Goal: Information Seeking & Learning: Find specific fact

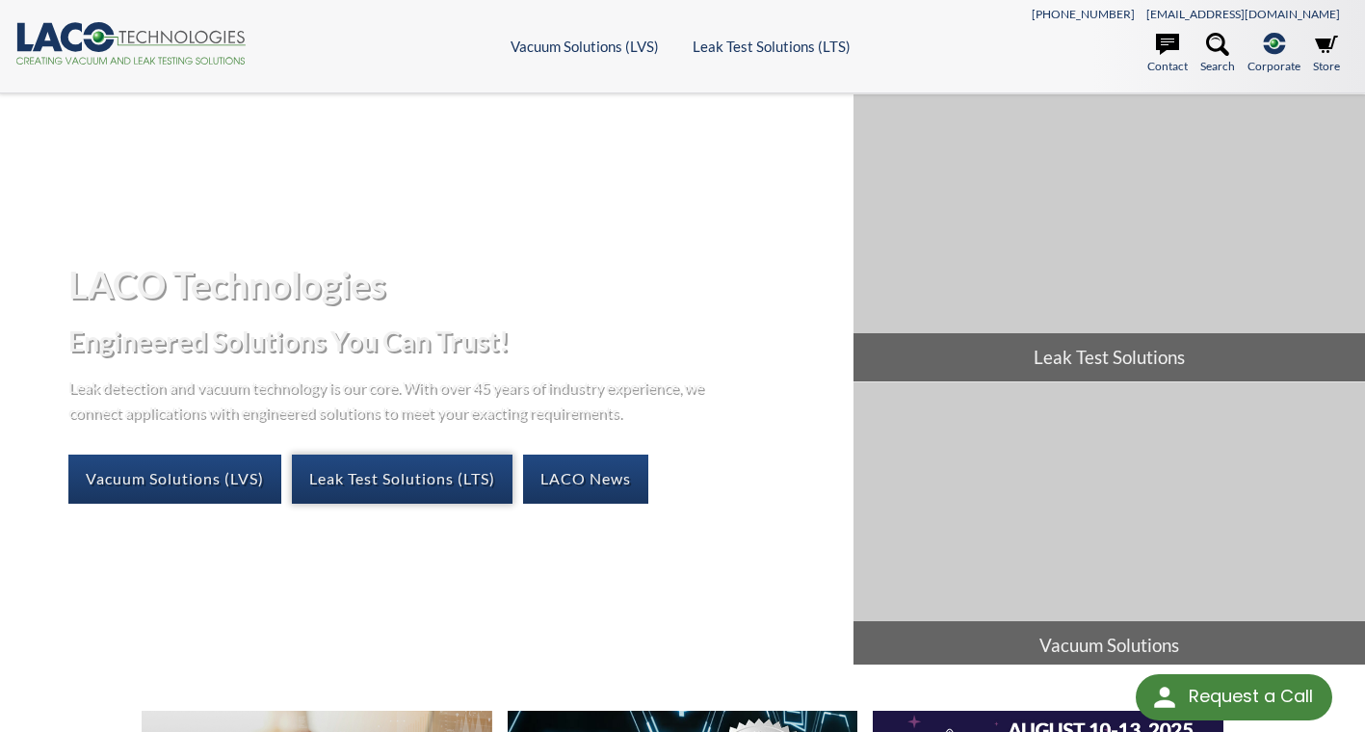
click at [366, 483] on link "Leak Test Solutions (LTS)" at bounding box center [402, 479] width 221 height 48
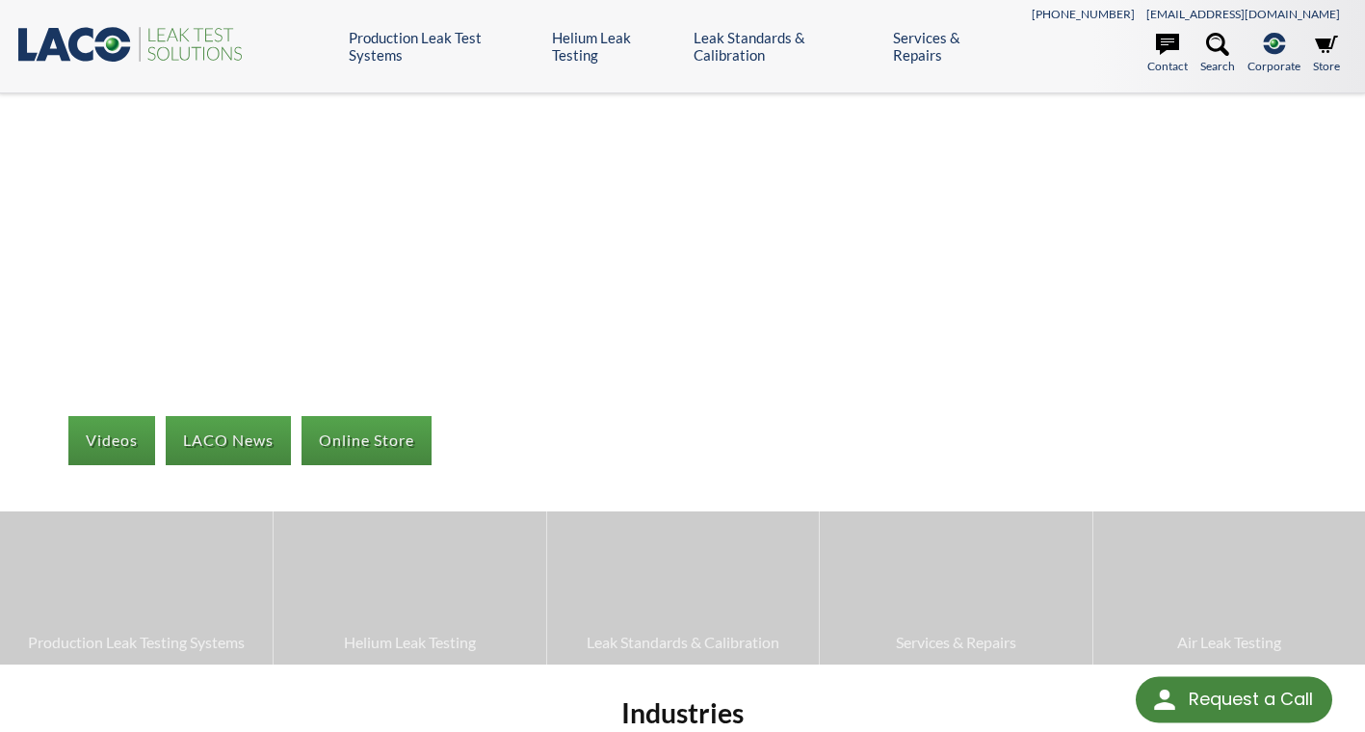
select select "Language Translate Widget"
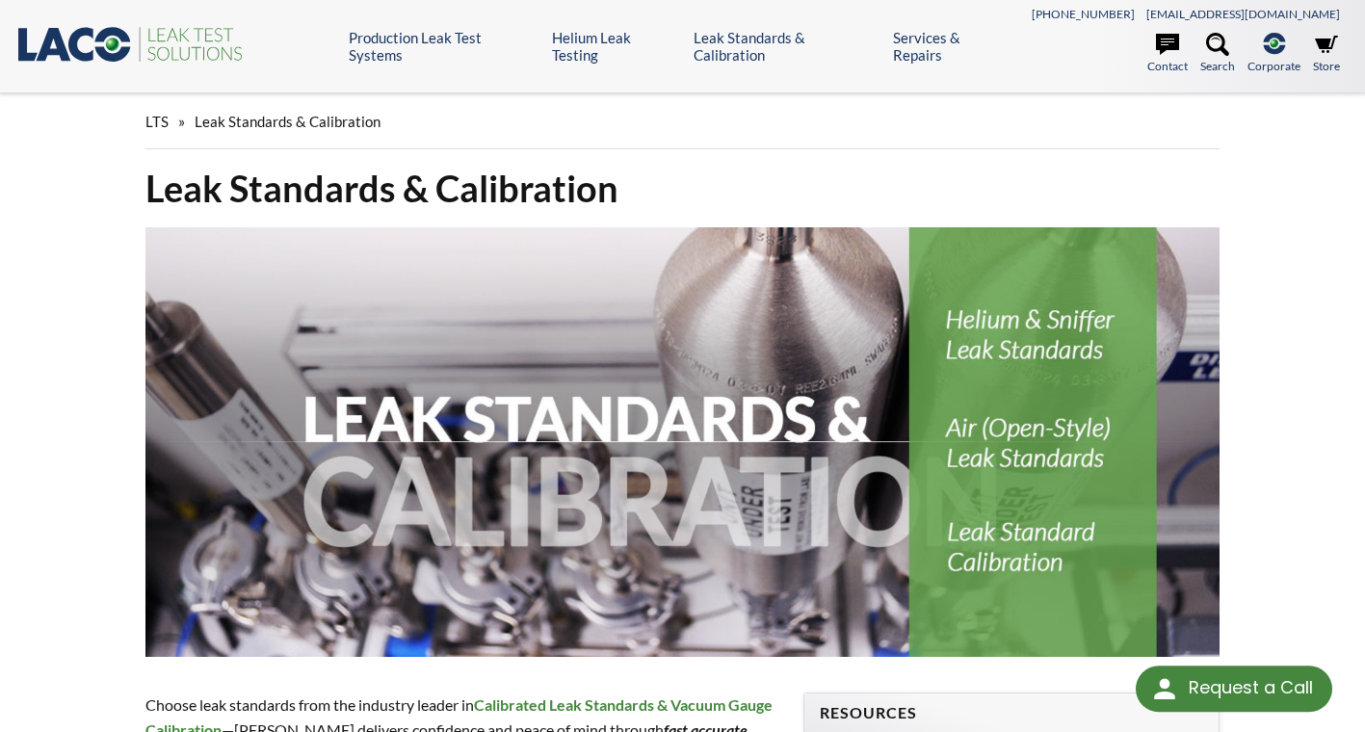
select select "Language Translate Widget"
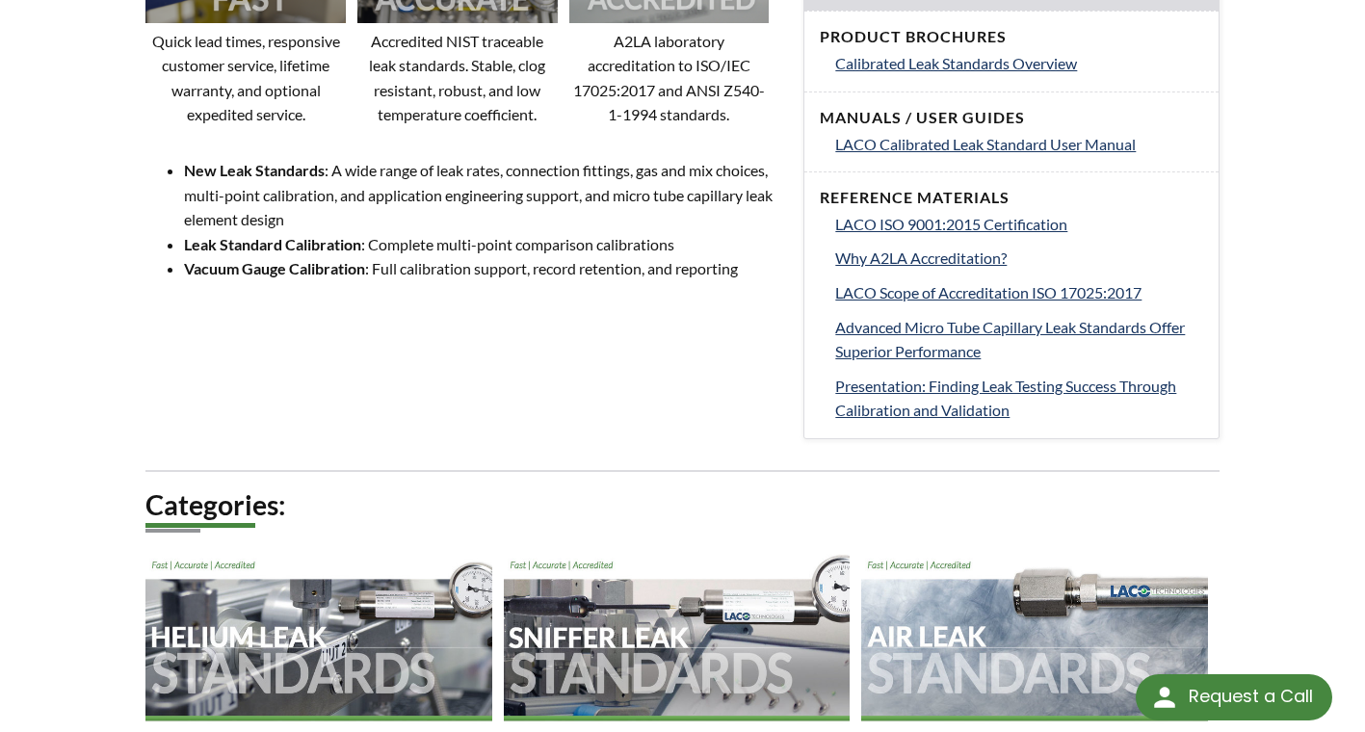
scroll to position [1156, 0]
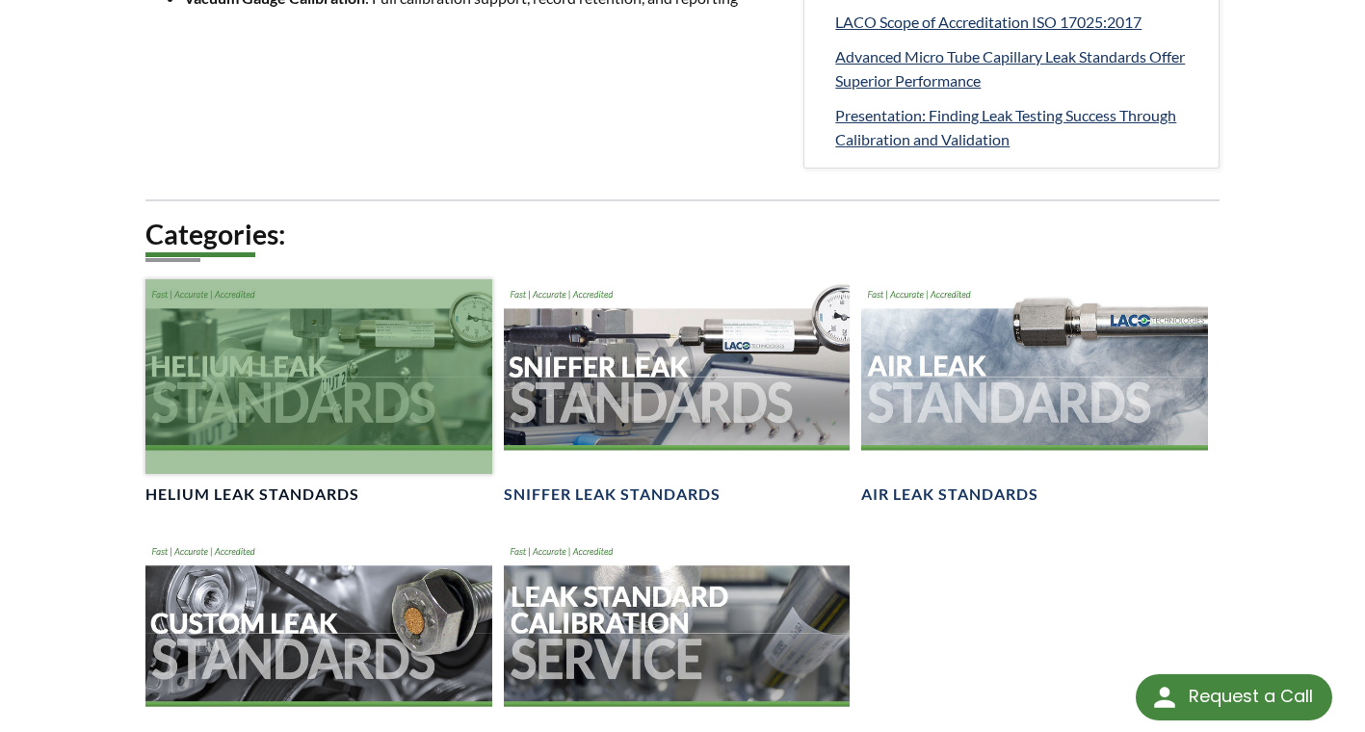
click at [225, 370] on div at bounding box center [318, 376] width 346 height 195
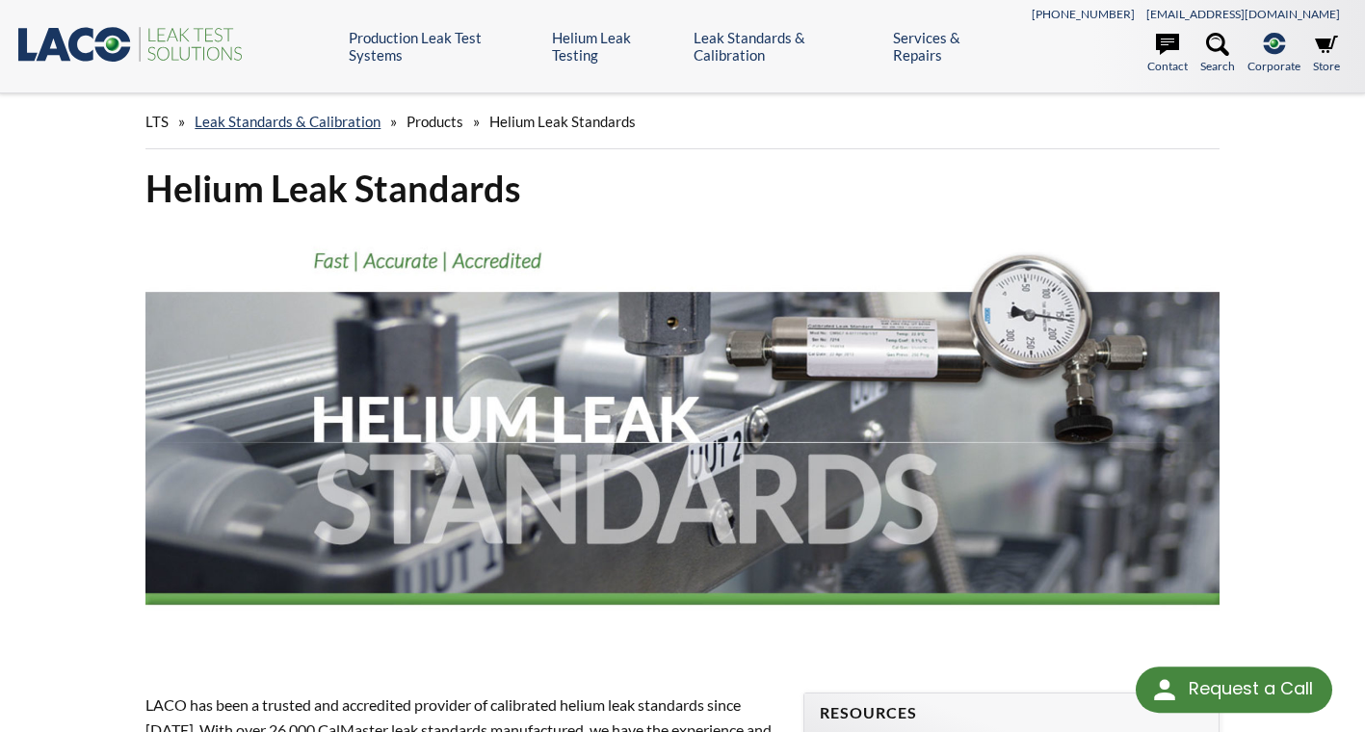
select select "Language Translate Widget"
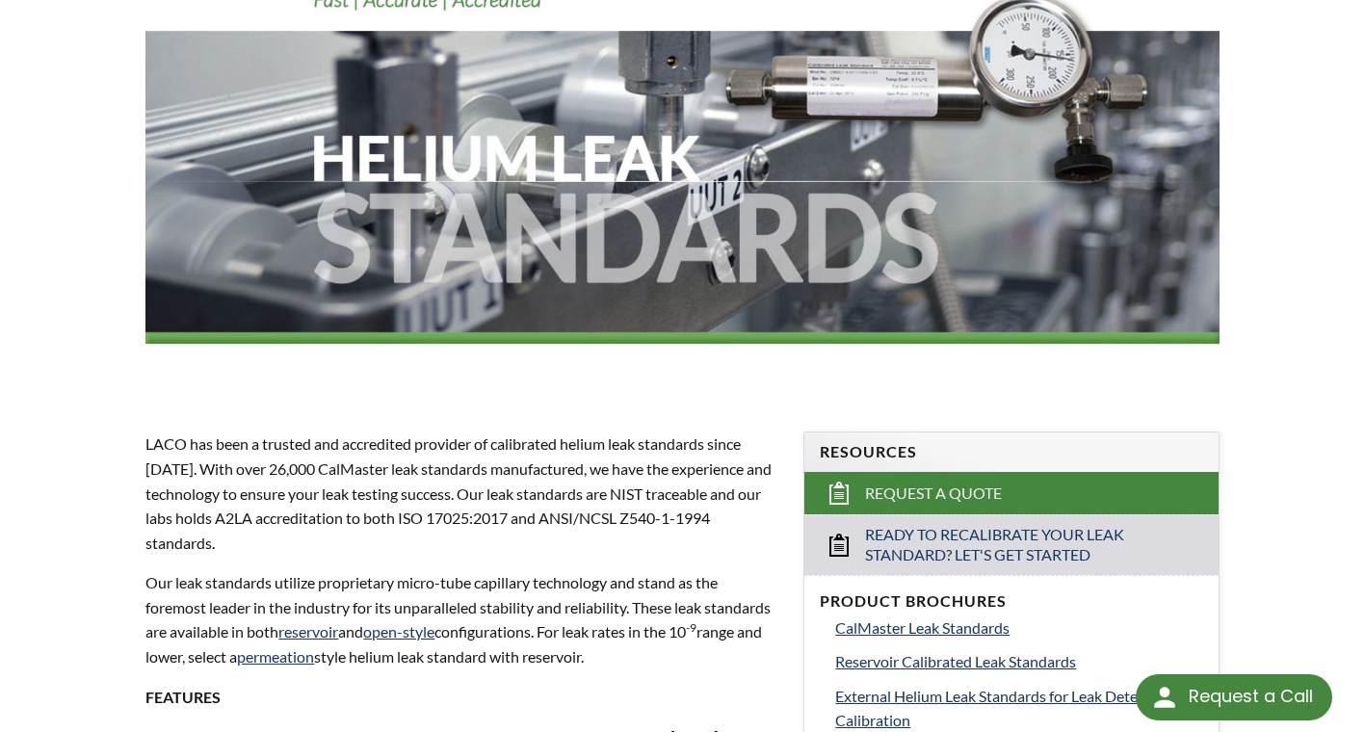
scroll to position [550, 0]
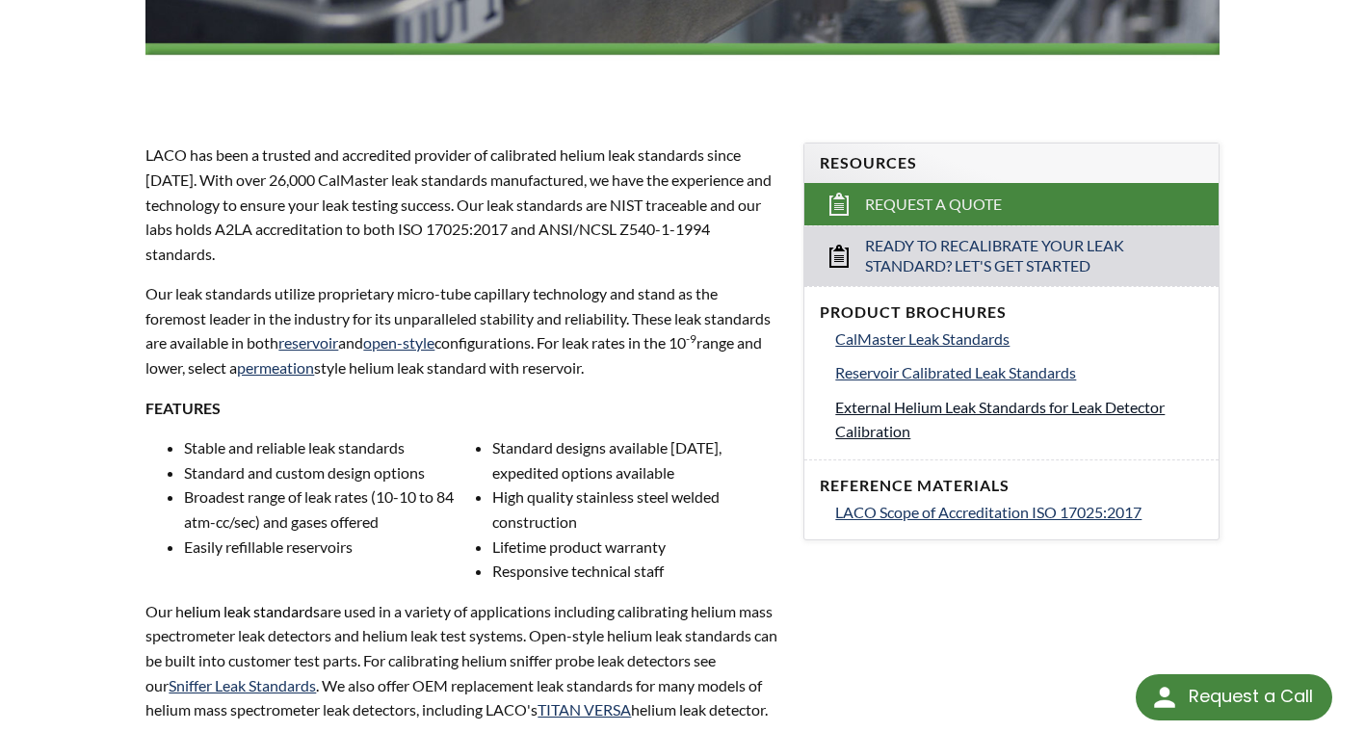
click at [879, 406] on span "External Helium Leak Standards for Leak Detector Calibration" at bounding box center [999, 419] width 329 height 43
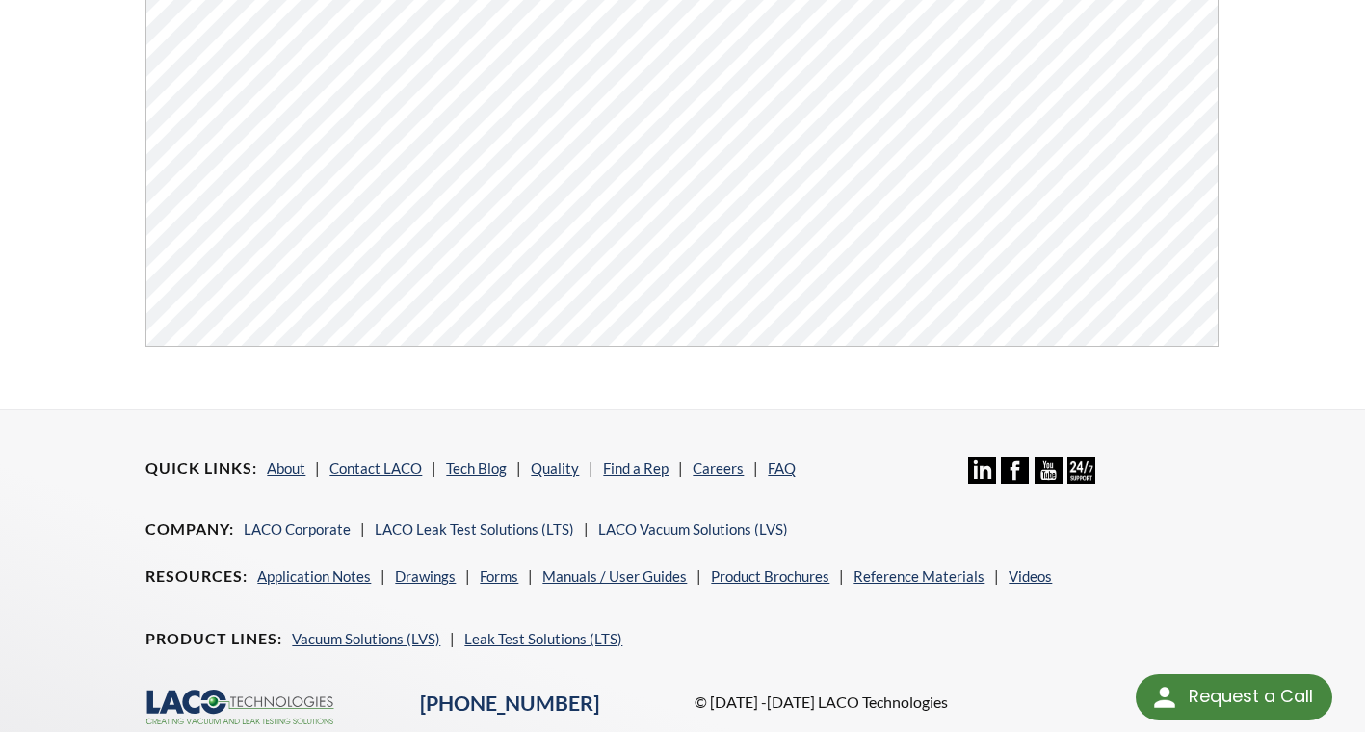
scroll to position [321, 0]
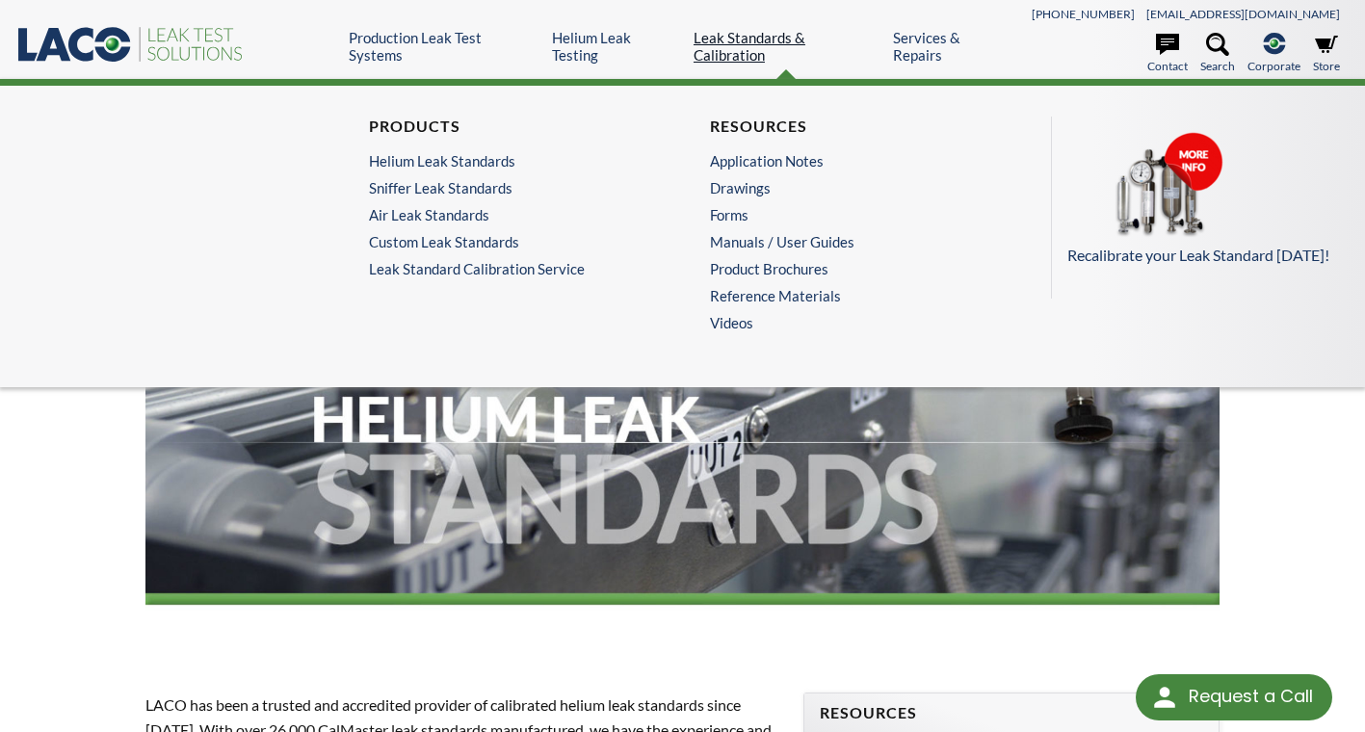
click at [818, 50] on link "Leak Standards & Calibration" at bounding box center [785, 46] width 185 height 35
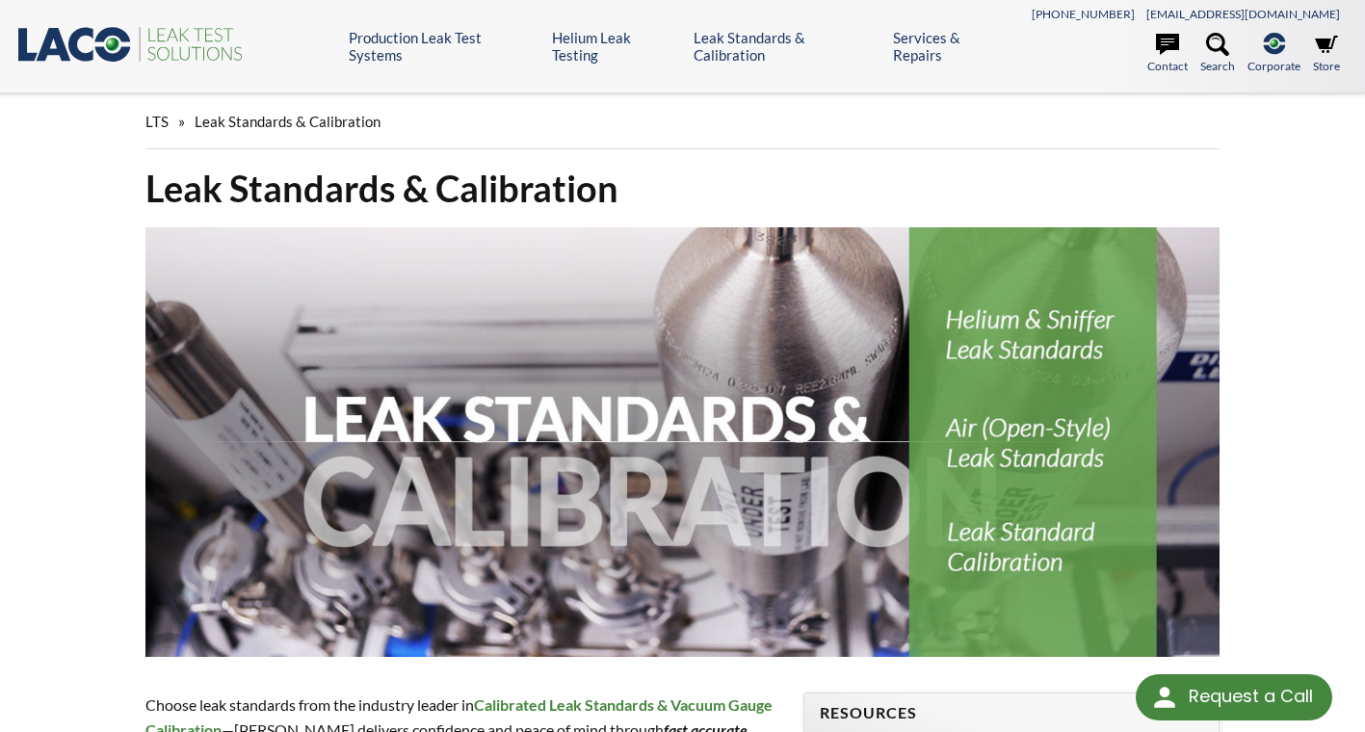
select select "Language Translate Widget"
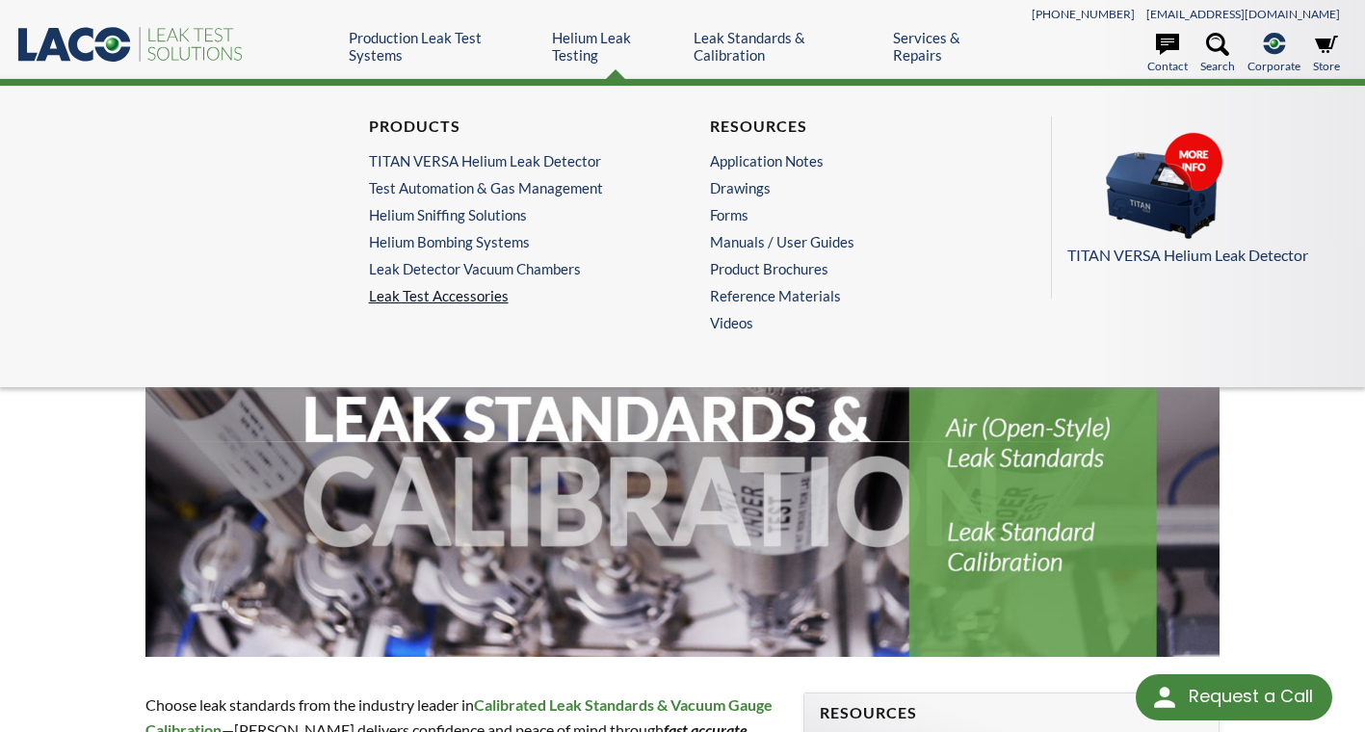
click at [479, 289] on link "Leak Test Accessories" at bounding box center [512, 295] width 287 height 17
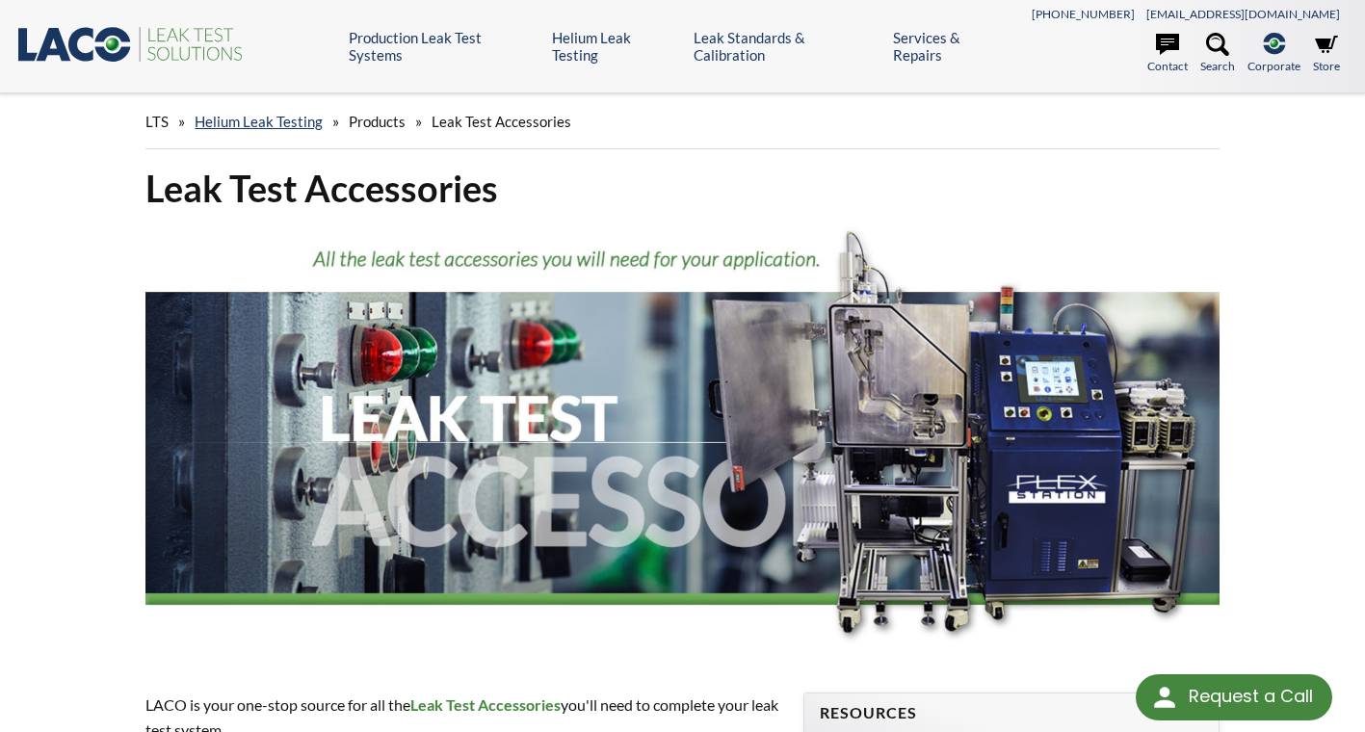
select select "Language Translate Widget"
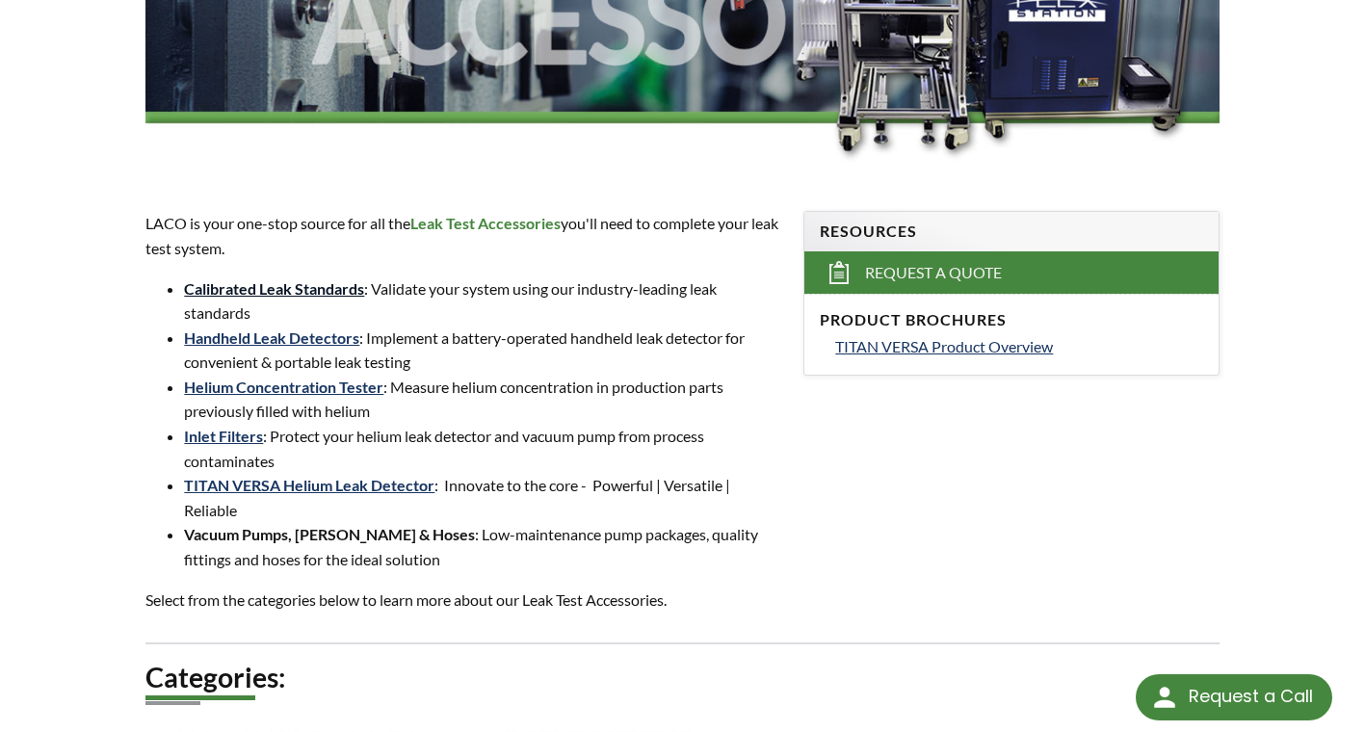
click at [271, 294] on link "Calibrated Leak Standards" at bounding box center [274, 288] width 180 height 18
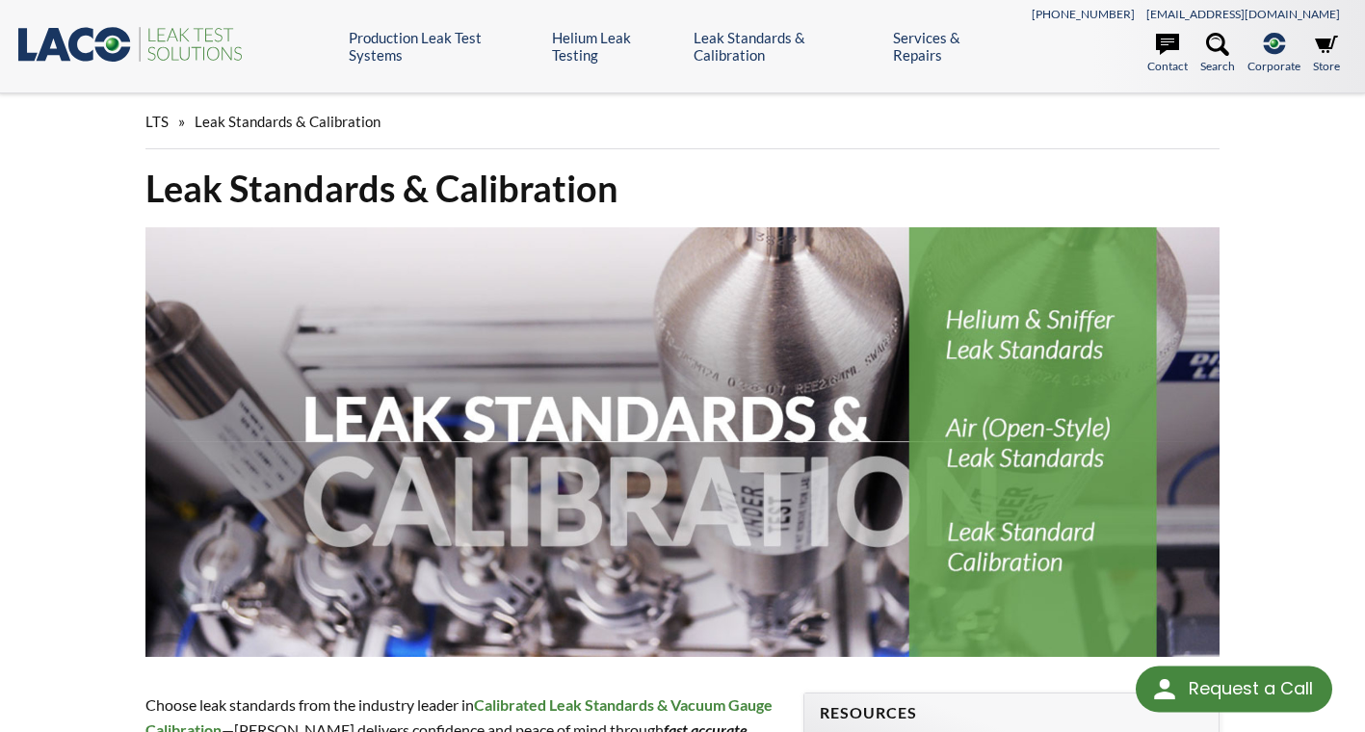
select select "Language Translate Widget"
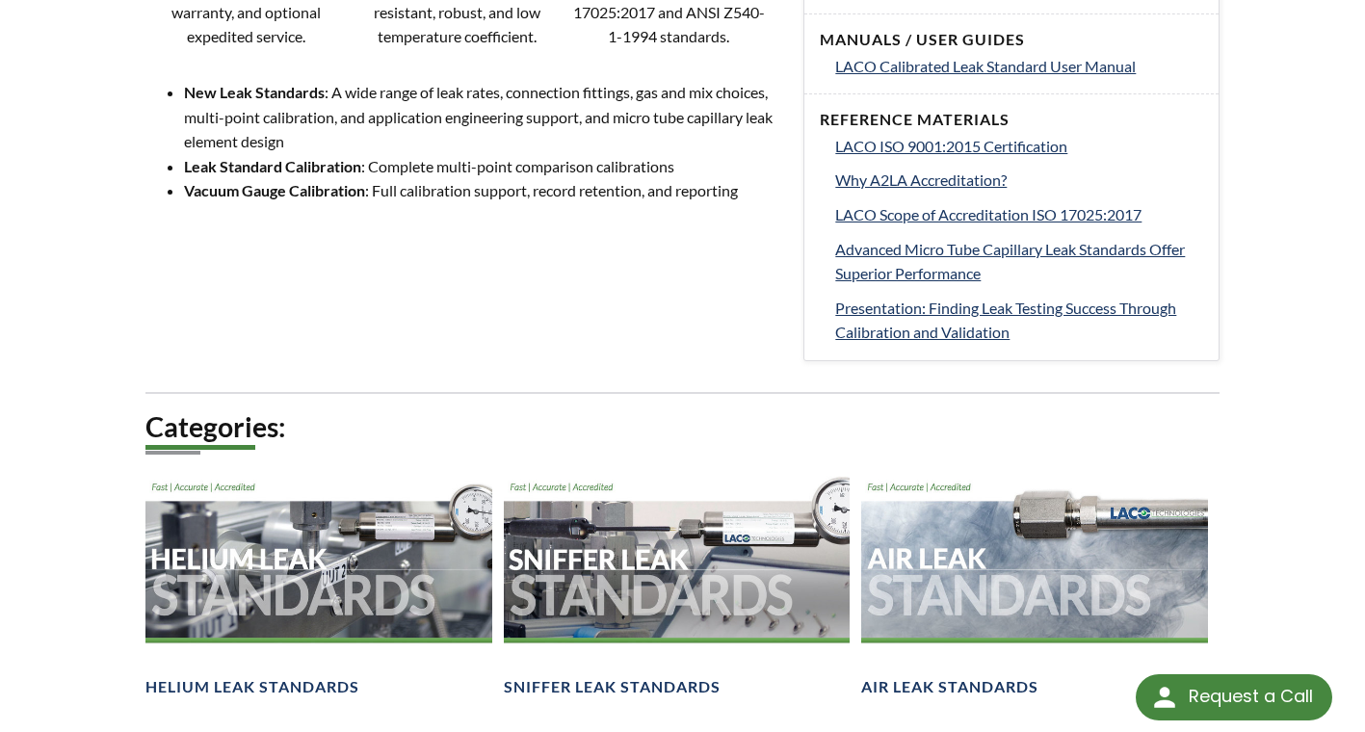
scroll to position [1348, 0]
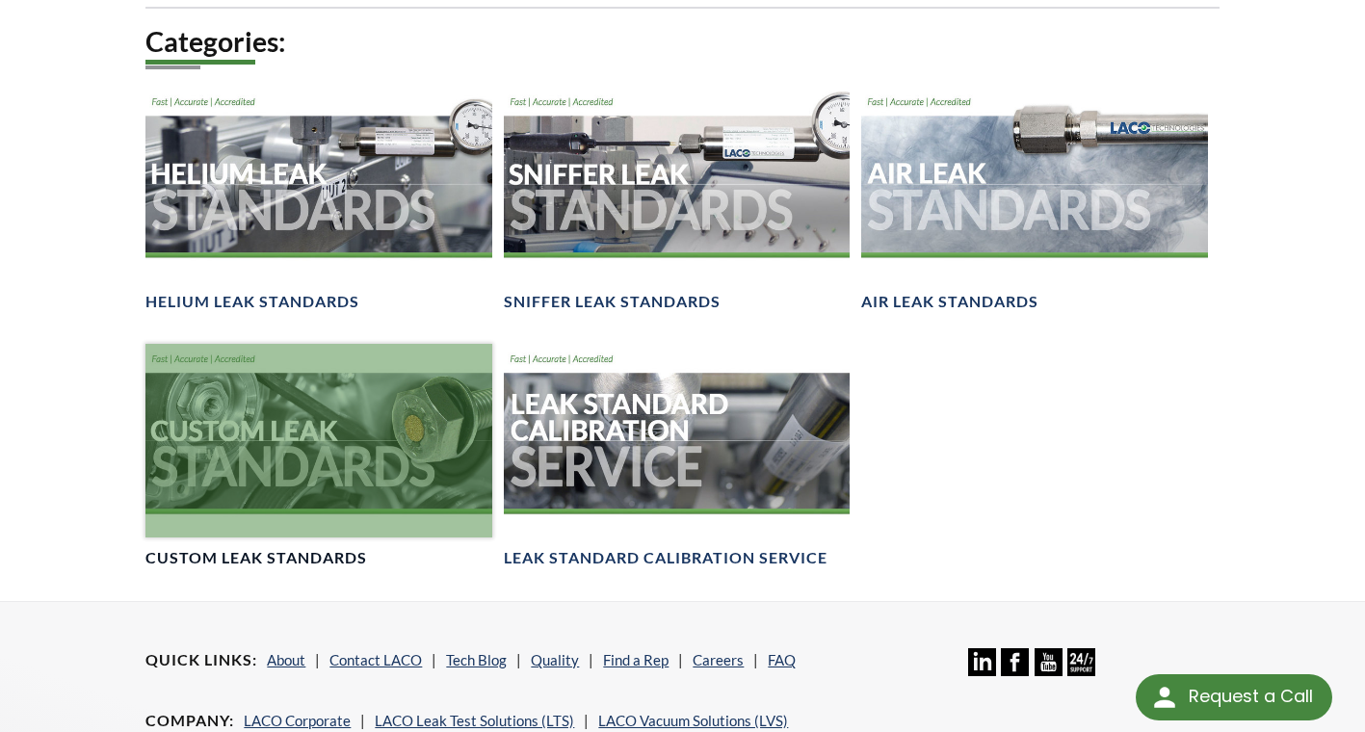
click at [312, 441] on div at bounding box center [318, 441] width 346 height 195
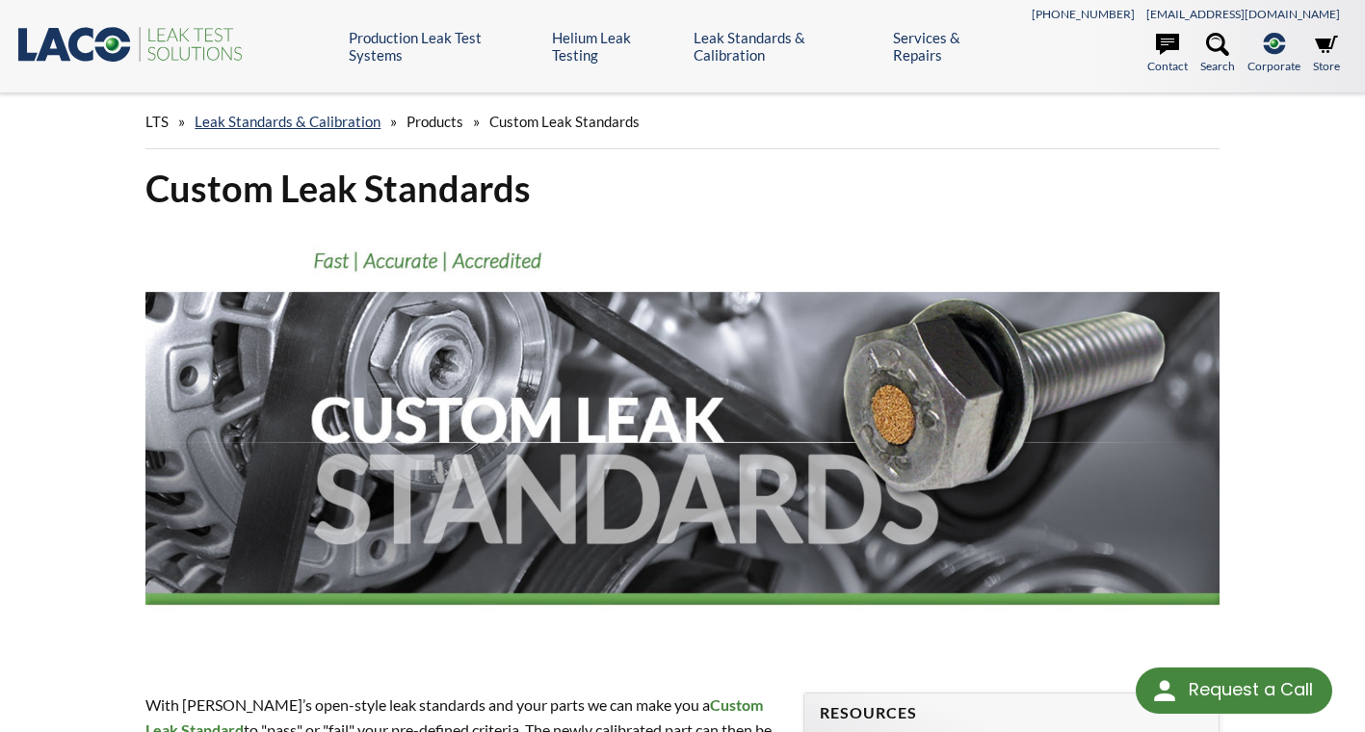
select select "Language Translate Widget"
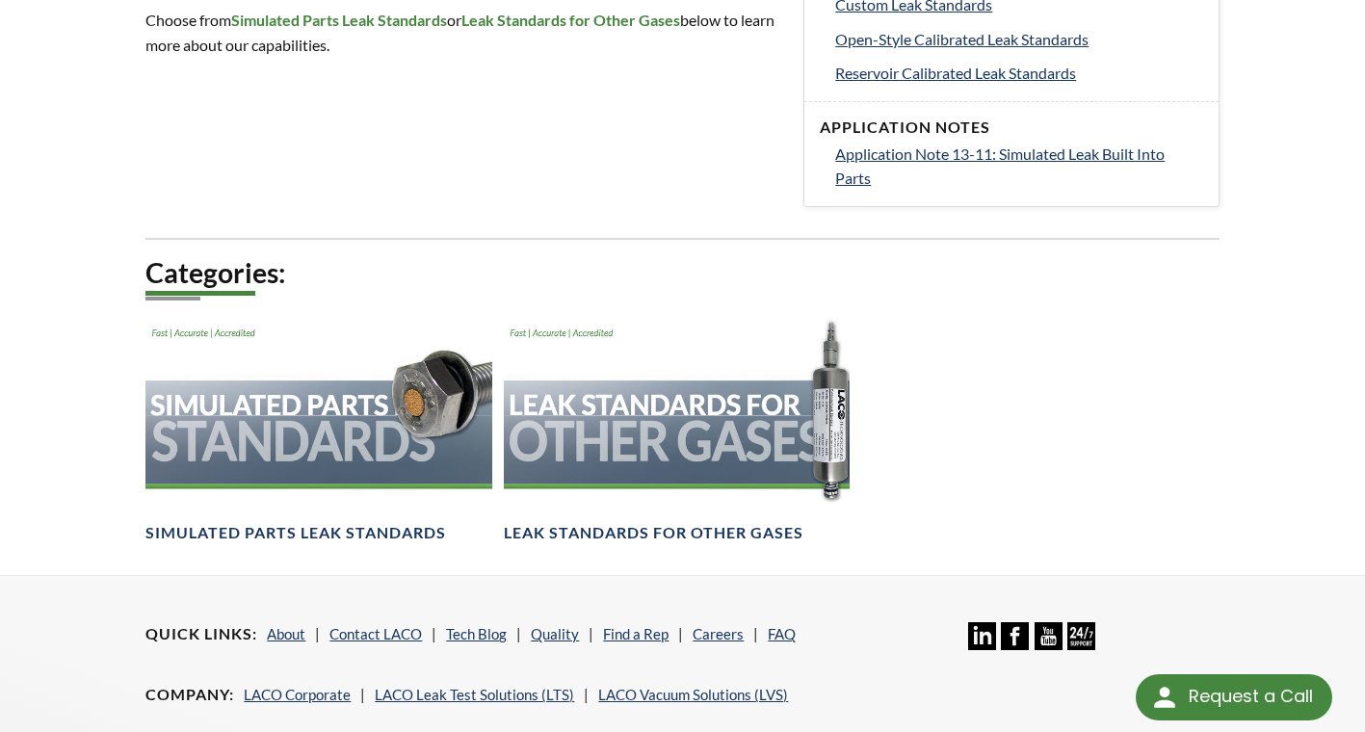
scroll to position [438, 0]
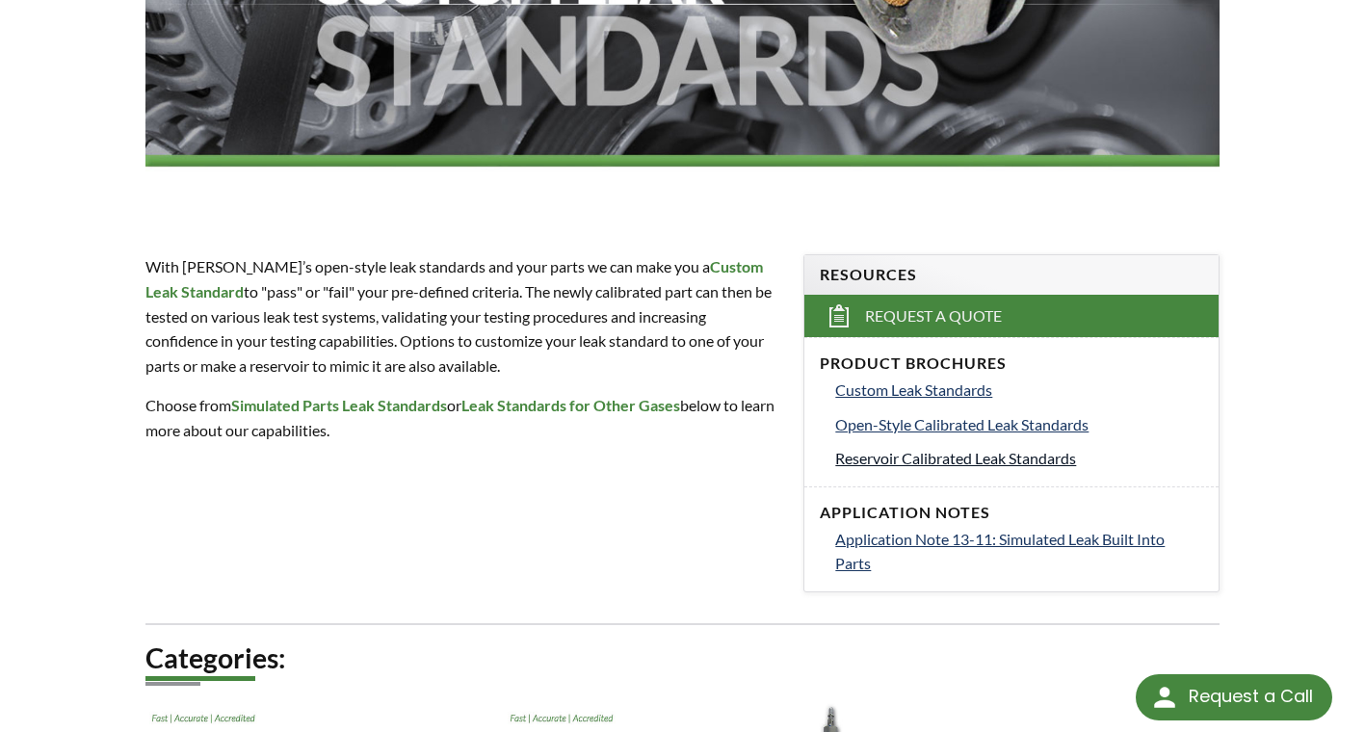
click at [1005, 465] on span "Reservoir Calibrated Leak Standards" at bounding box center [955, 458] width 241 height 18
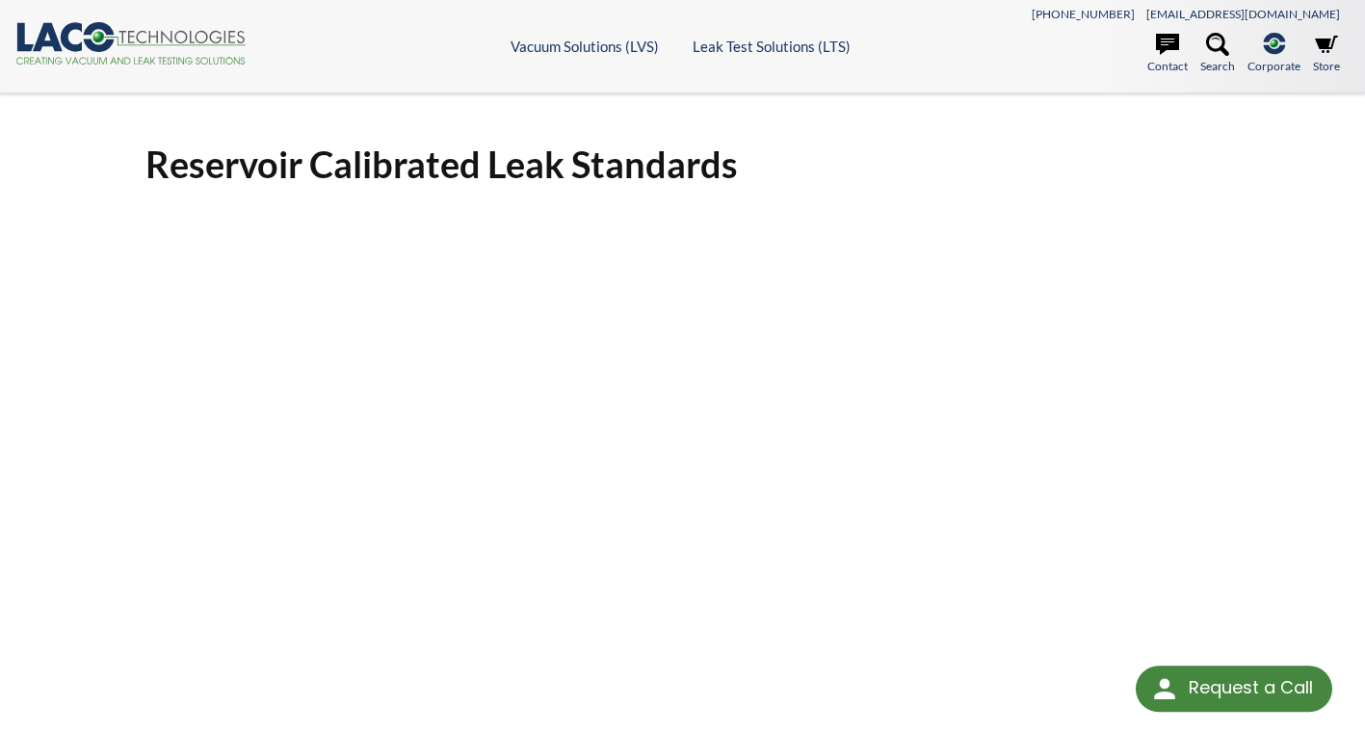
select select "Language Translate Widget"
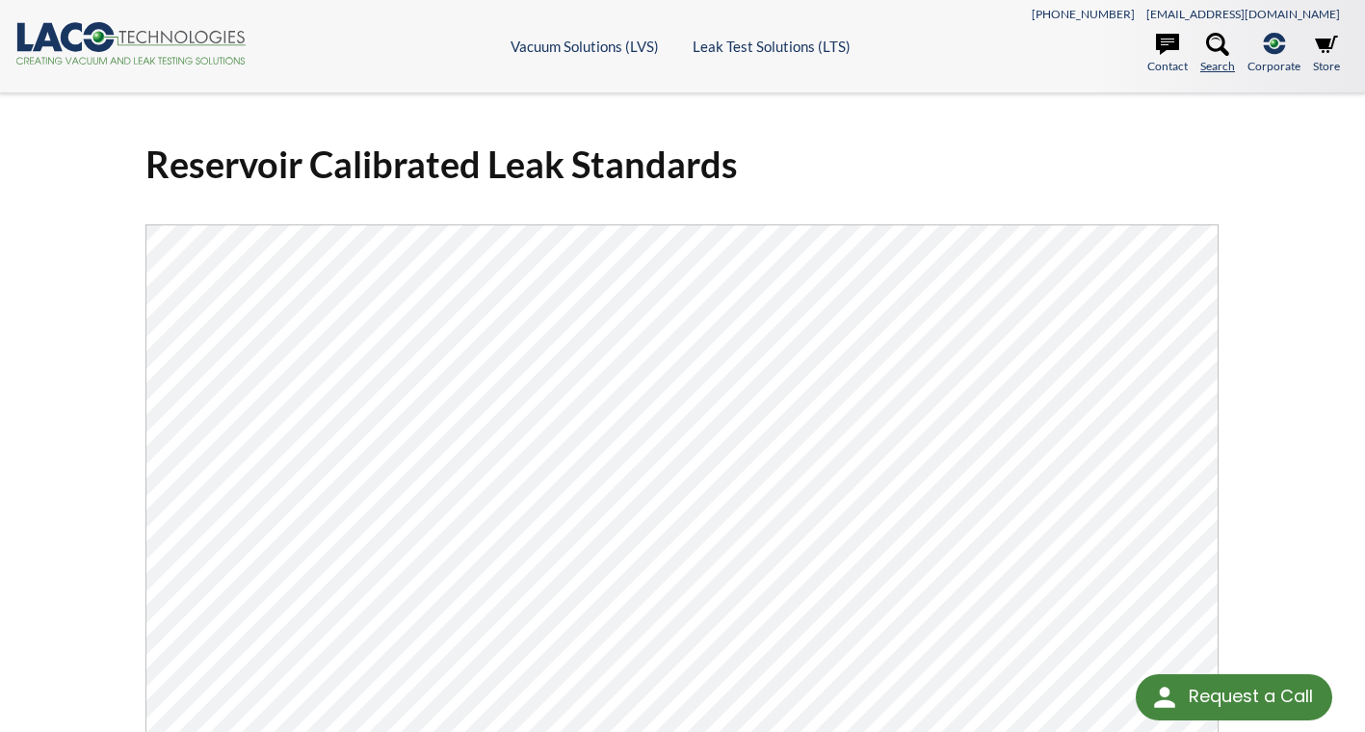
click at [1214, 47] on icon at bounding box center [1217, 44] width 23 height 23
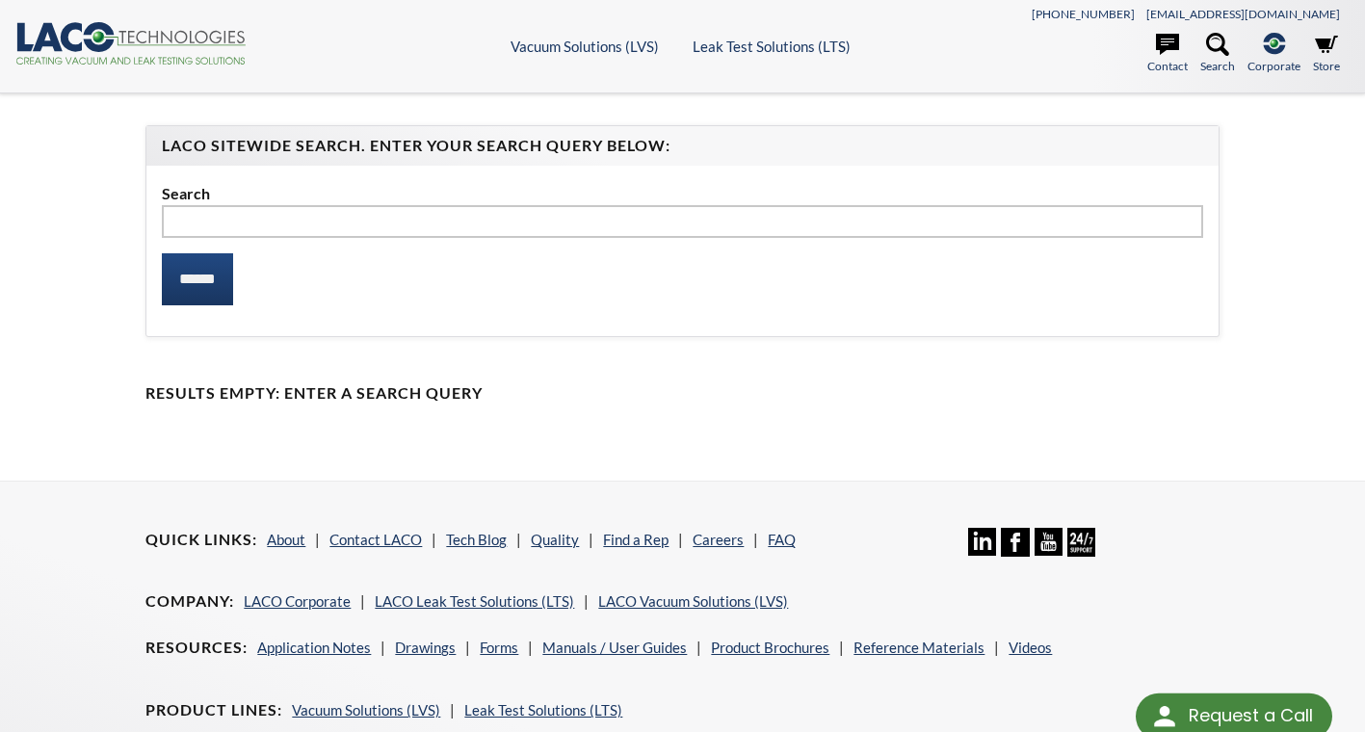
select select "Language Translate Widget"
click at [179, 223] on input "text" at bounding box center [682, 221] width 1040 height 33
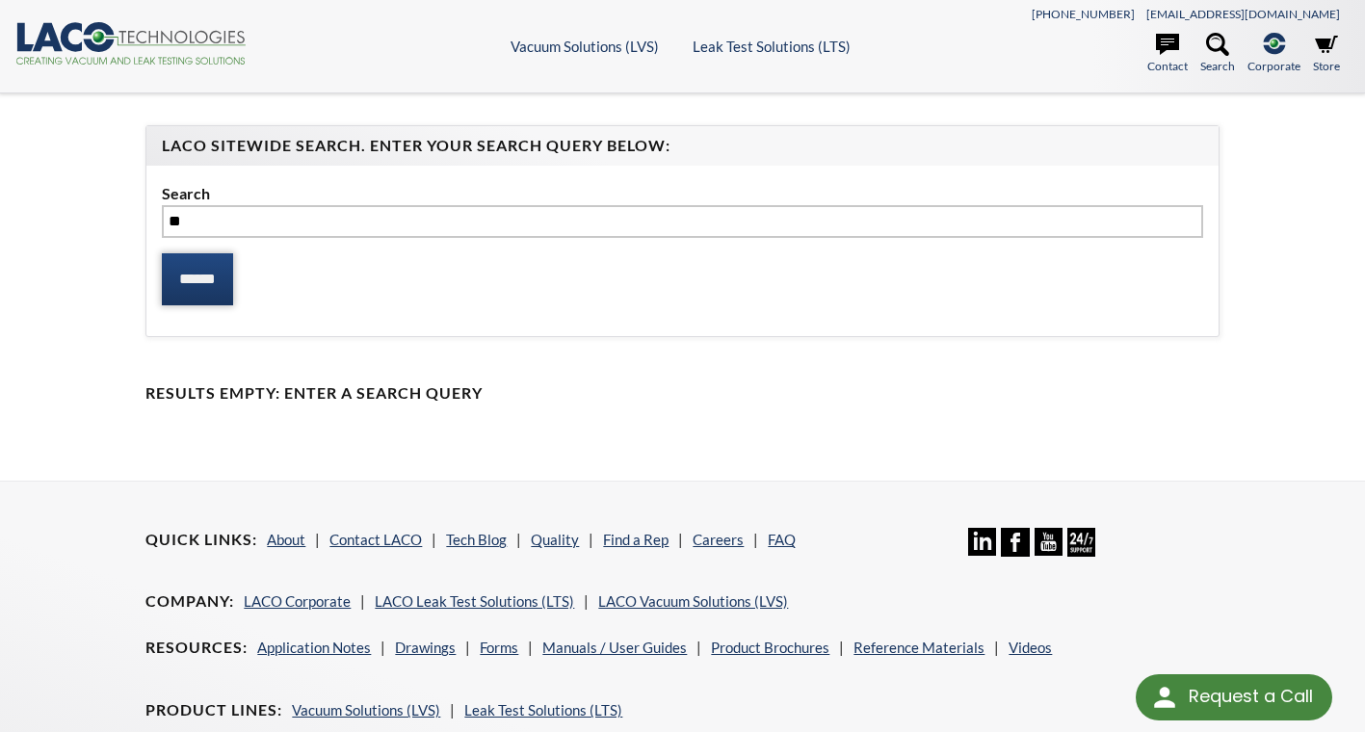
type input "**"
click at [201, 263] on input "******" at bounding box center [197, 279] width 71 height 52
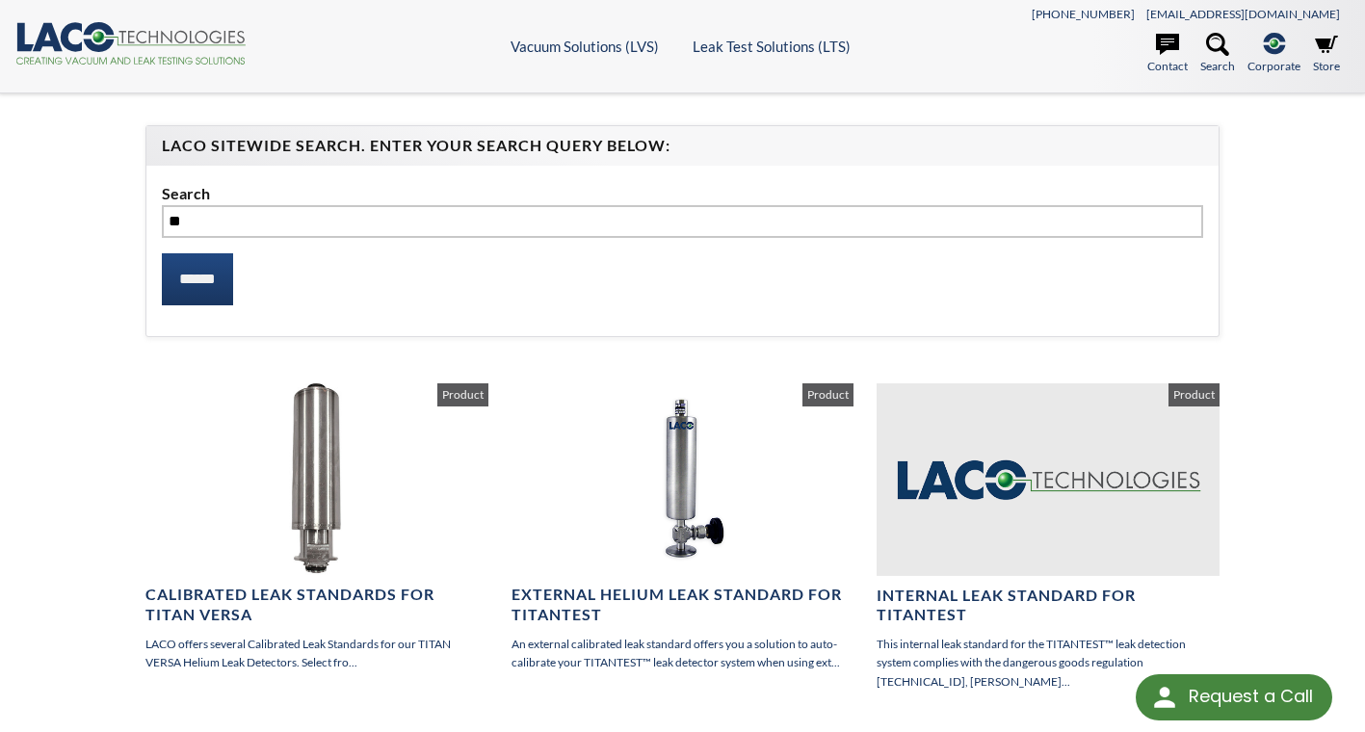
select select "Language Translate Widget"
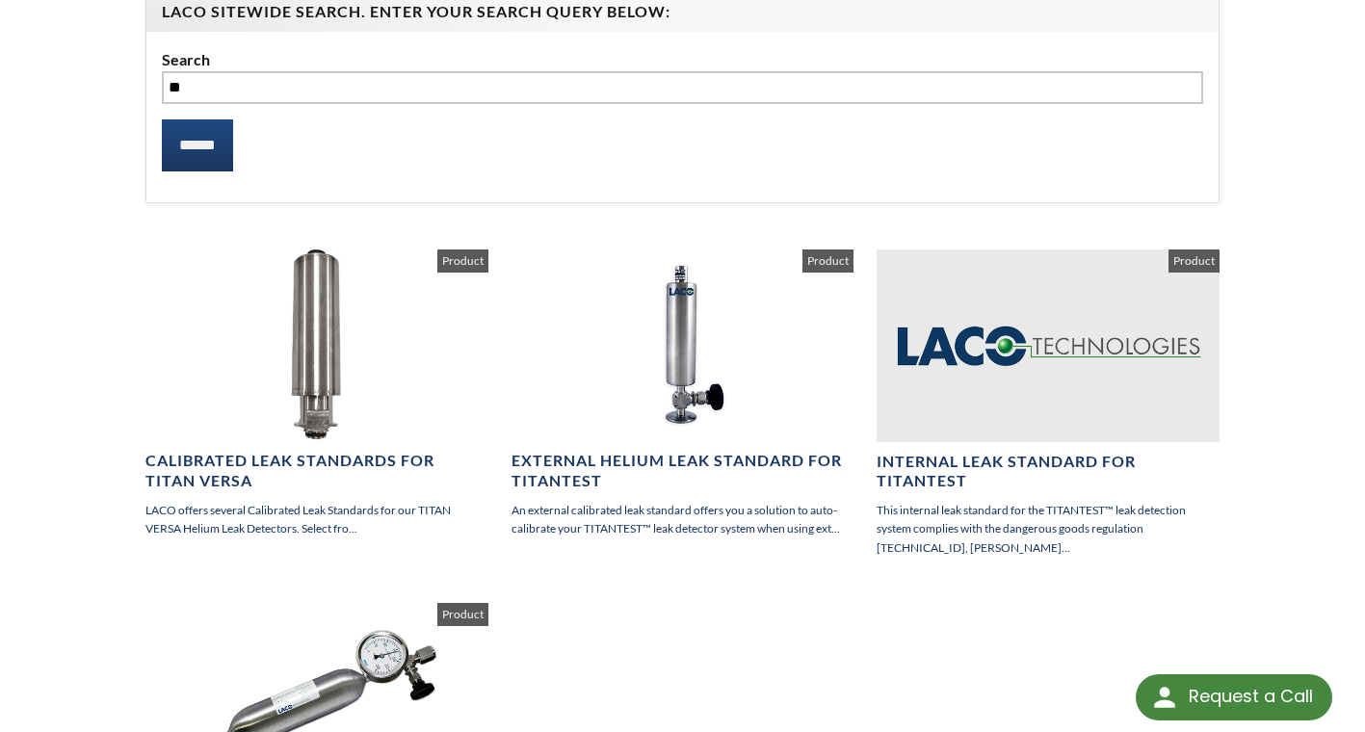
scroll to position [96, 0]
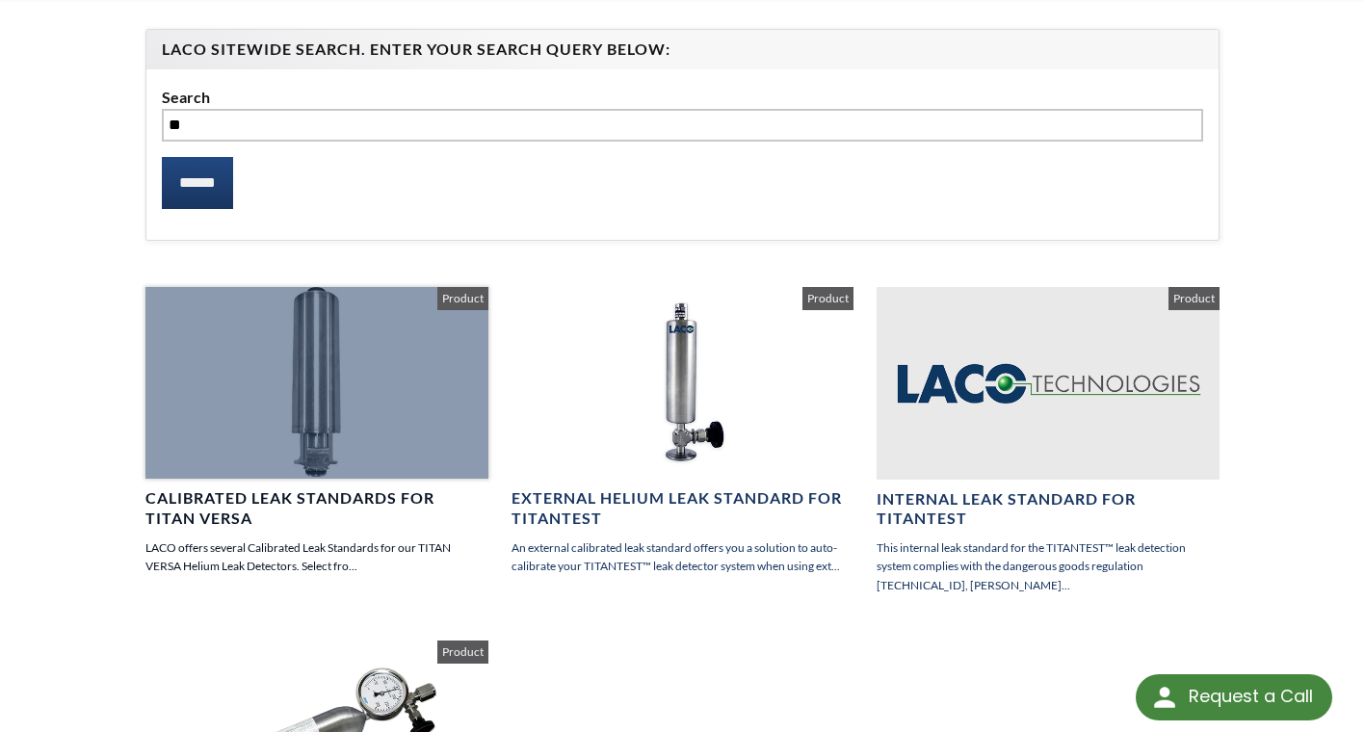
click at [334, 424] on div at bounding box center [316, 383] width 342 height 192
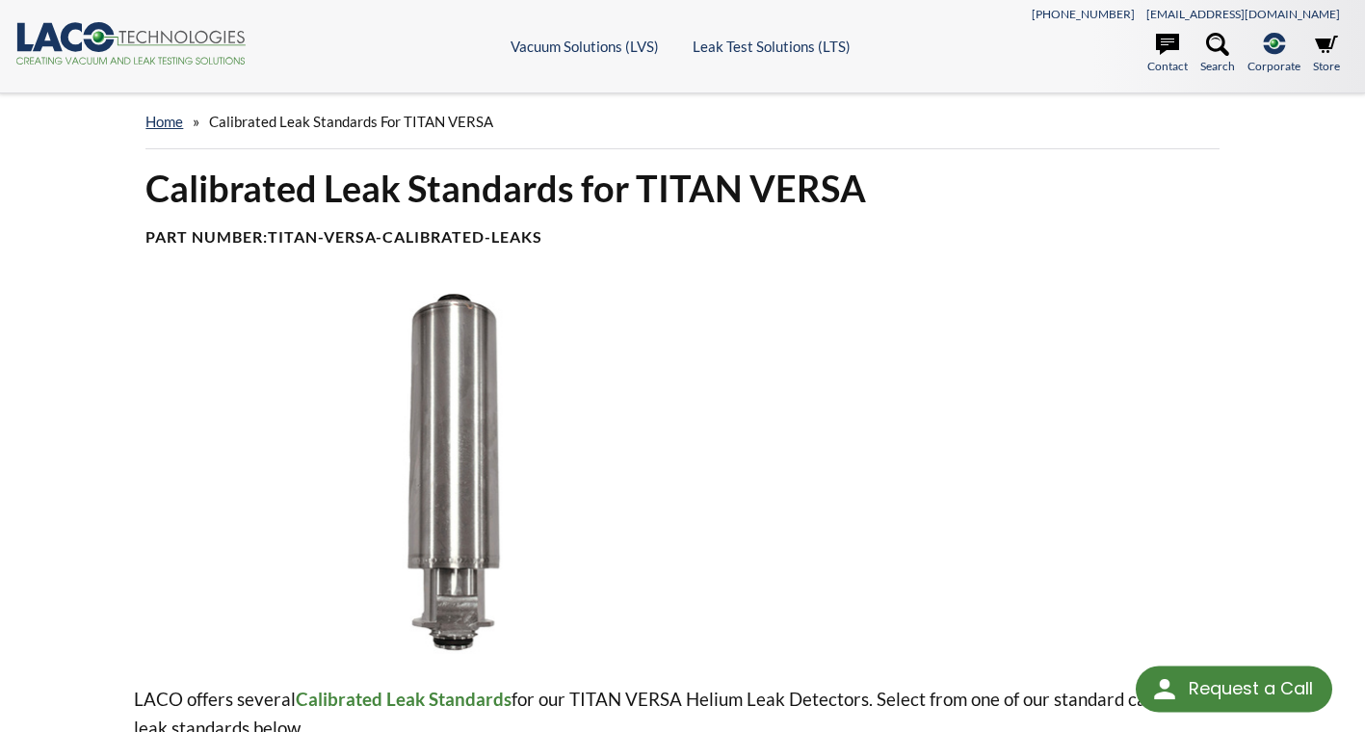
select select "Language Translate Widget"
click at [1221, 44] on icon at bounding box center [1217, 44] width 23 height 23
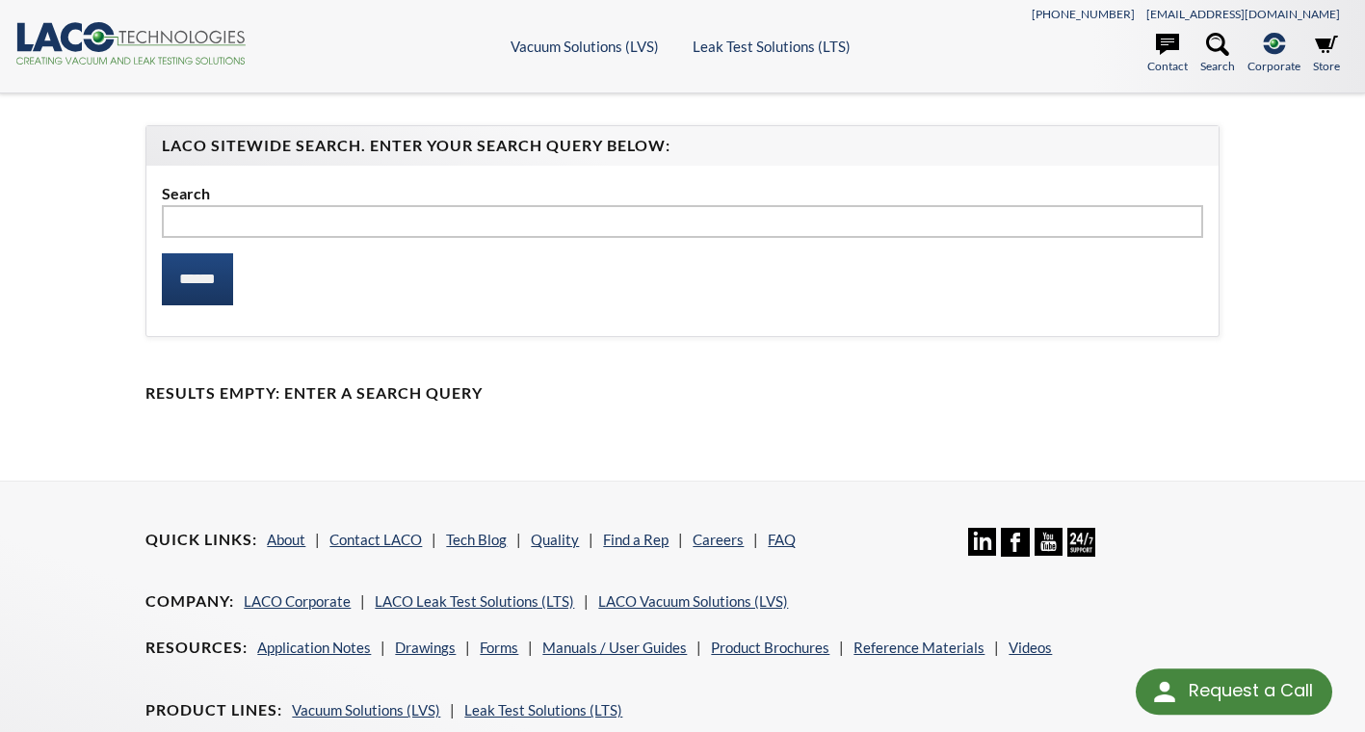
select select "Language Translate Widget"
type input "********"
click at [227, 269] on input "******" at bounding box center [197, 279] width 71 height 52
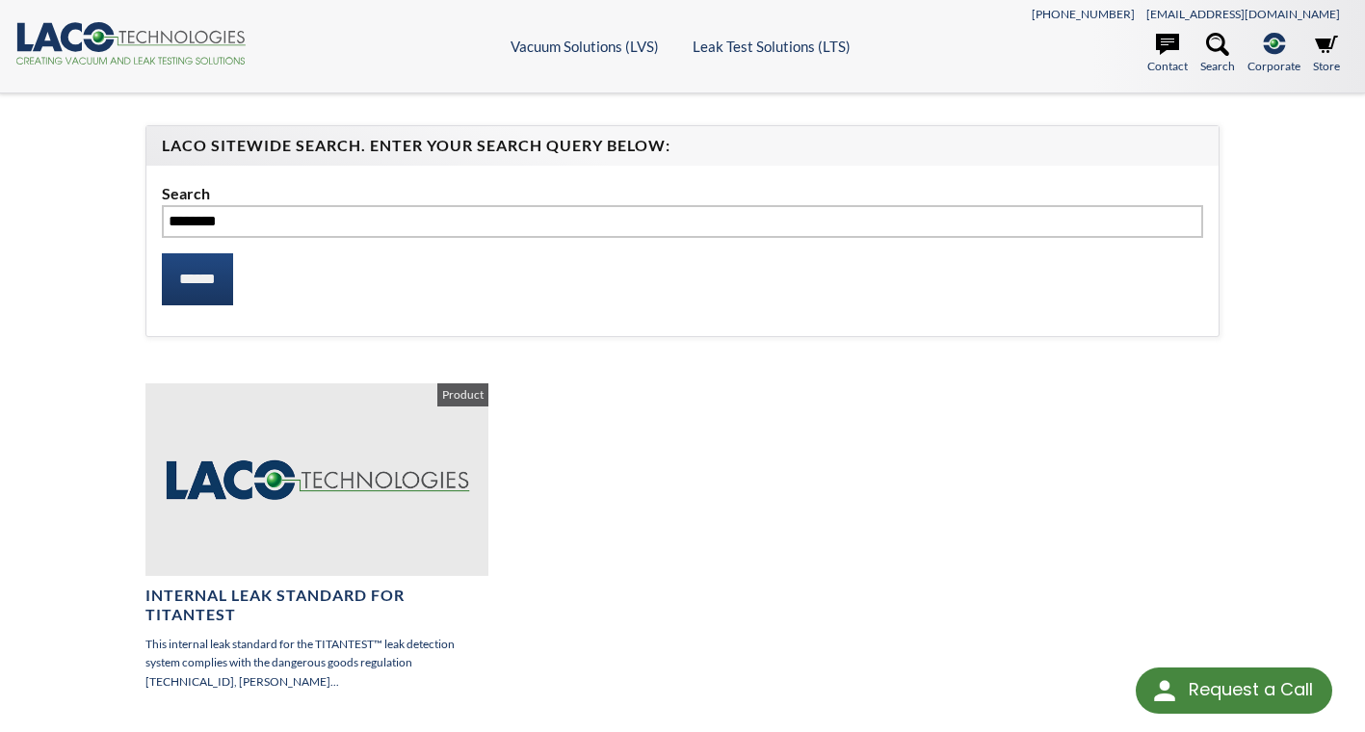
select select "Language Translate Widget"
click at [216, 274] on input "******" at bounding box center [197, 279] width 71 height 52
select select "Language Translate Widget"
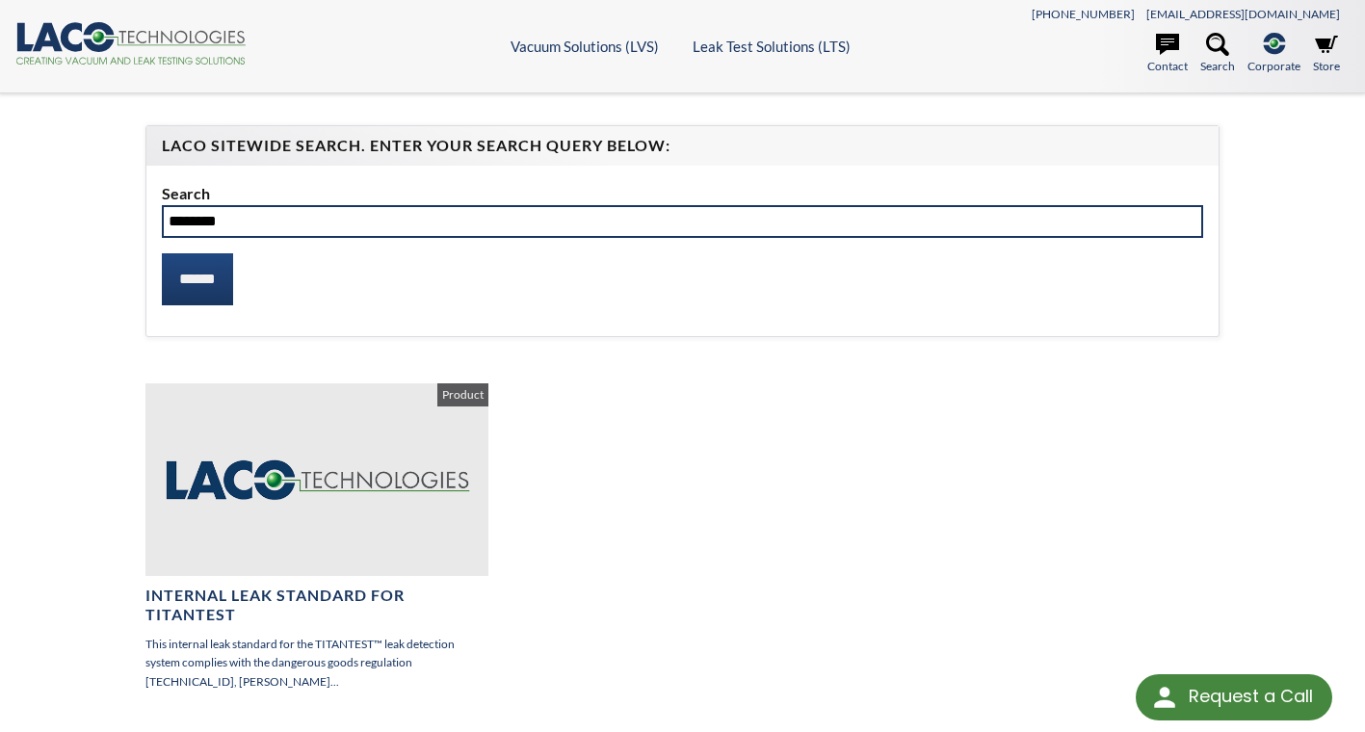
click at [188, 224] on input "********" at bounding box center [682, 221] width 1040 height 33
type input "********"
click at [162, 253] on input "******" at bounding box center [197, 279] width 71 height 52
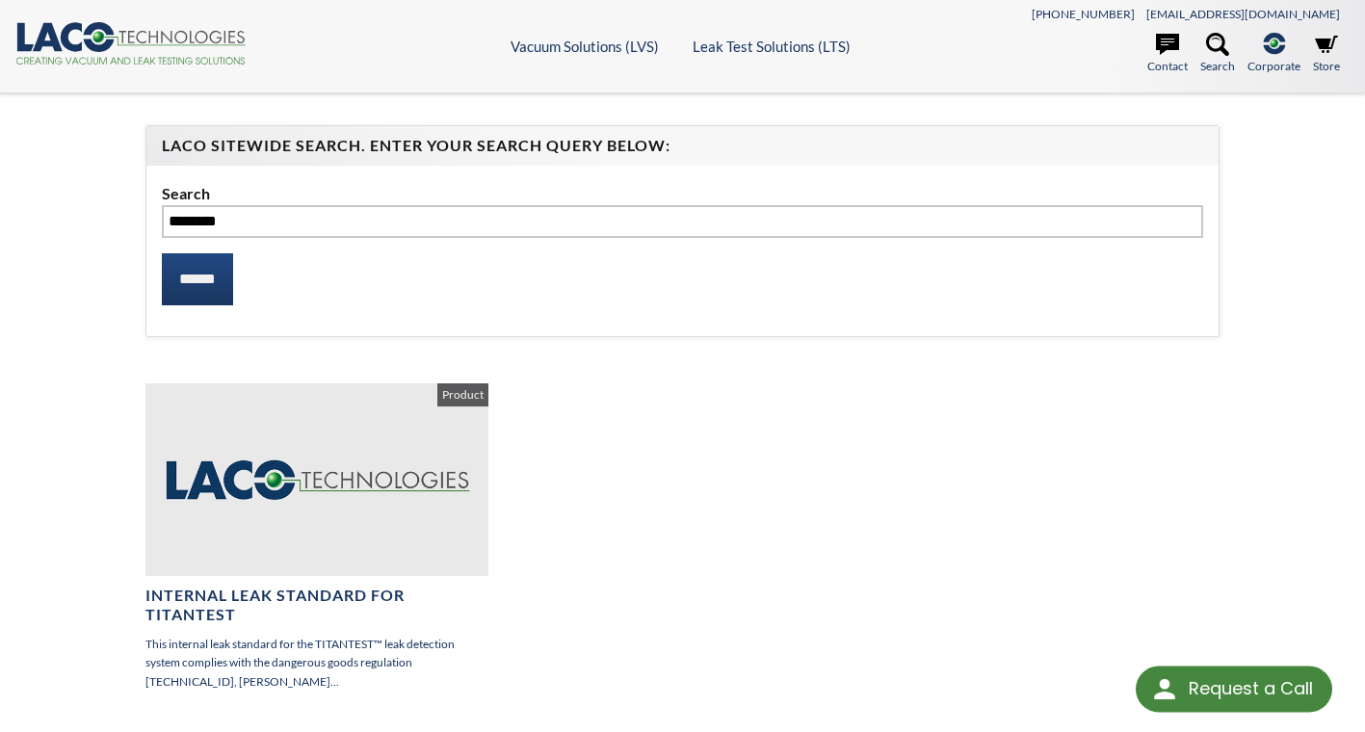
select select "Language Translate Widget"
